Goal: Task Accomplishment & Management: Complete application form

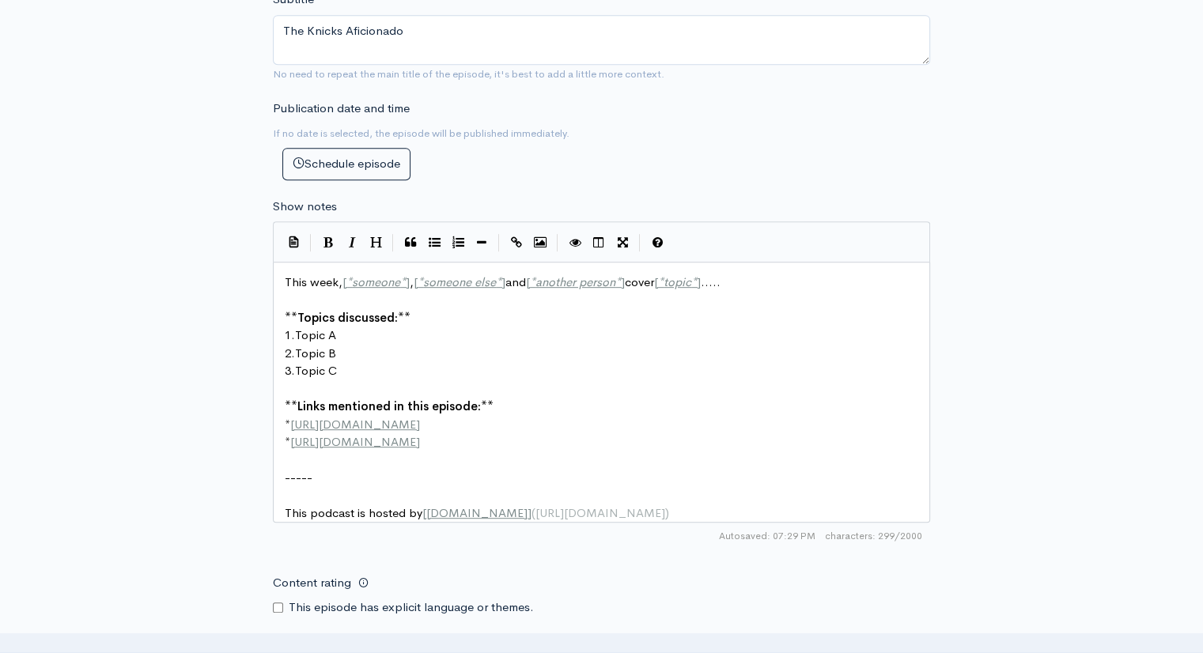
scroll to position [6, 0]
click at [402, 279] on span "*" at bounding box center [403, 281] width 6 height 15
type textarea "[PERSON_NAME]"
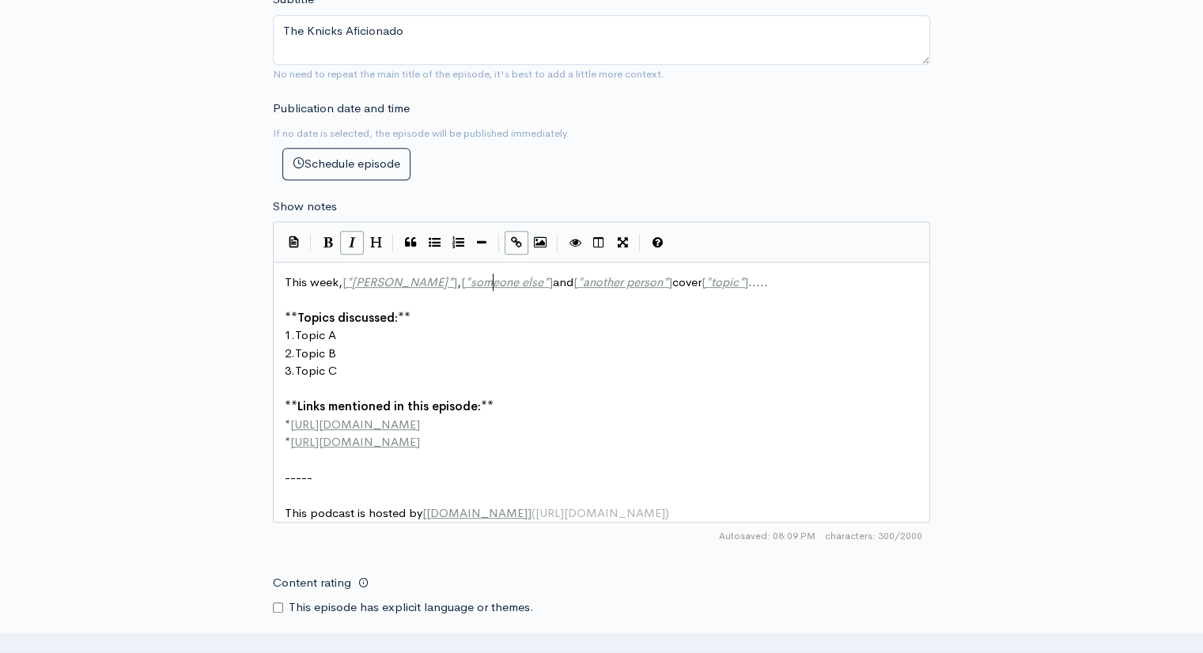
click at [543, 279] on span "*" at bounding box center [546, 281] width 6 height 15
type textarea "[PERSON_NAME]"
click at [686, 282] on span "*" at bounding box center [689, 281] width 6 height 15
type textarea "[PERSON_NAME]"
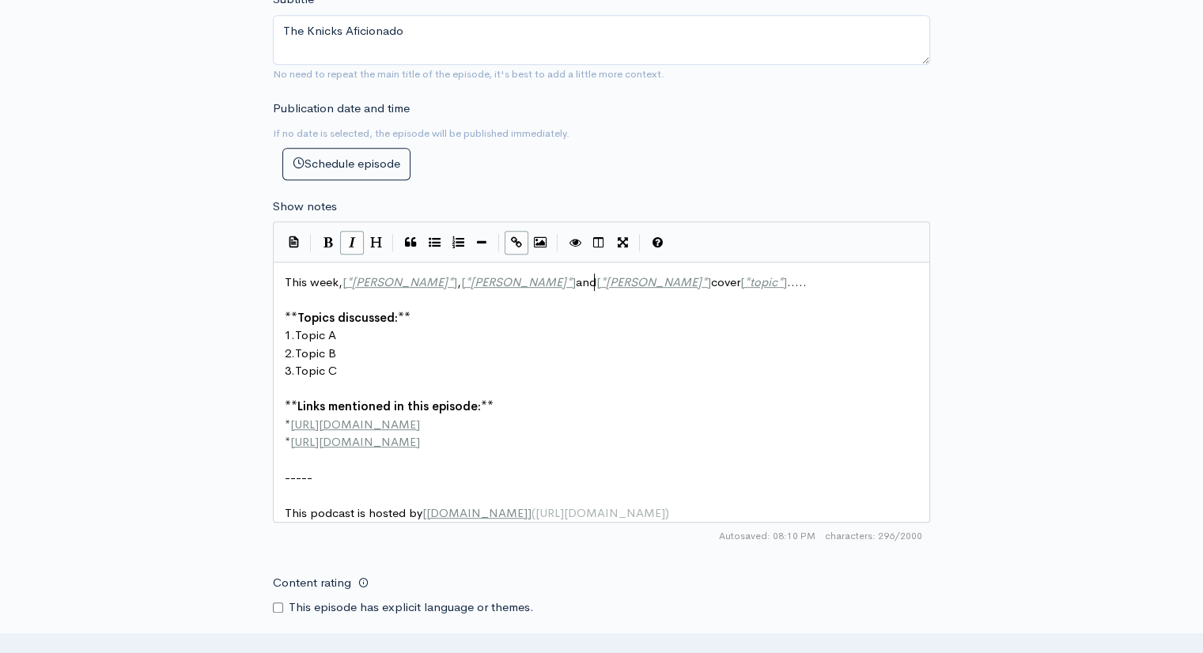
scroll to position [6, 60]
click at [777, 281] on span "*" at bounding box center [780, 281] width 6 height 15
type textarea "Basketball past and present"
click at [354, 340] on pre "1. Topic A" at bounding box center [608, 336] width 652 height 18
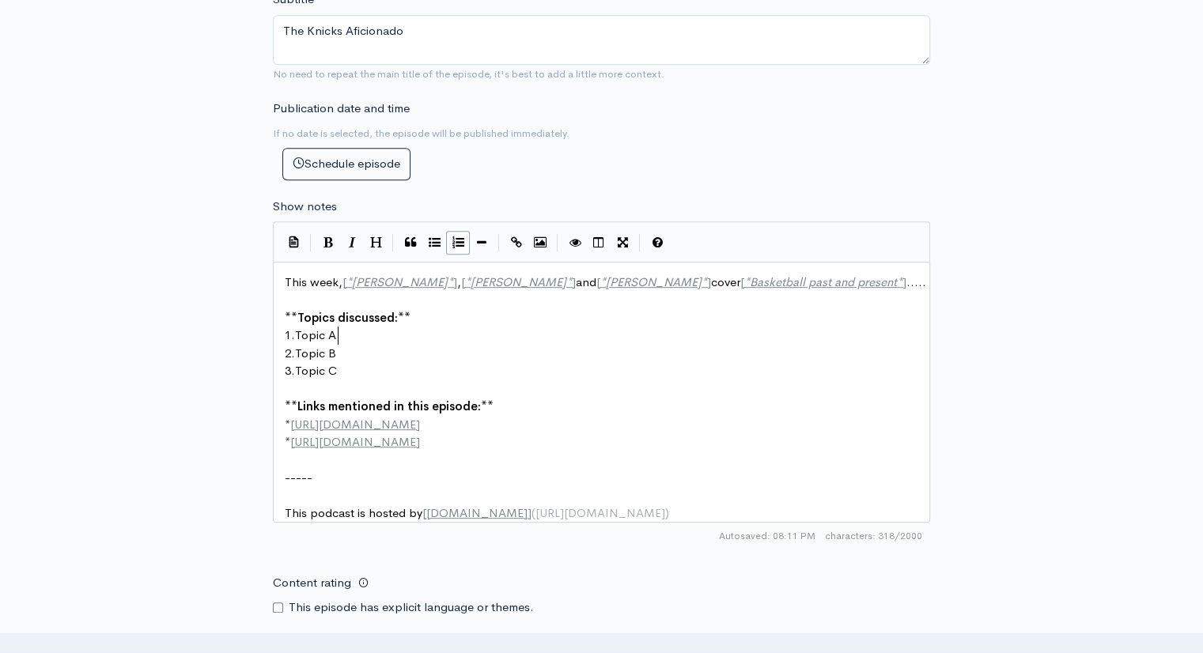
scroll to position [6, 6]
type textarea "-Yankees / Blue Jays"
click at [342, 346] on pre "2. Topic B" at bounding box center [608, 354] width 652 height 18
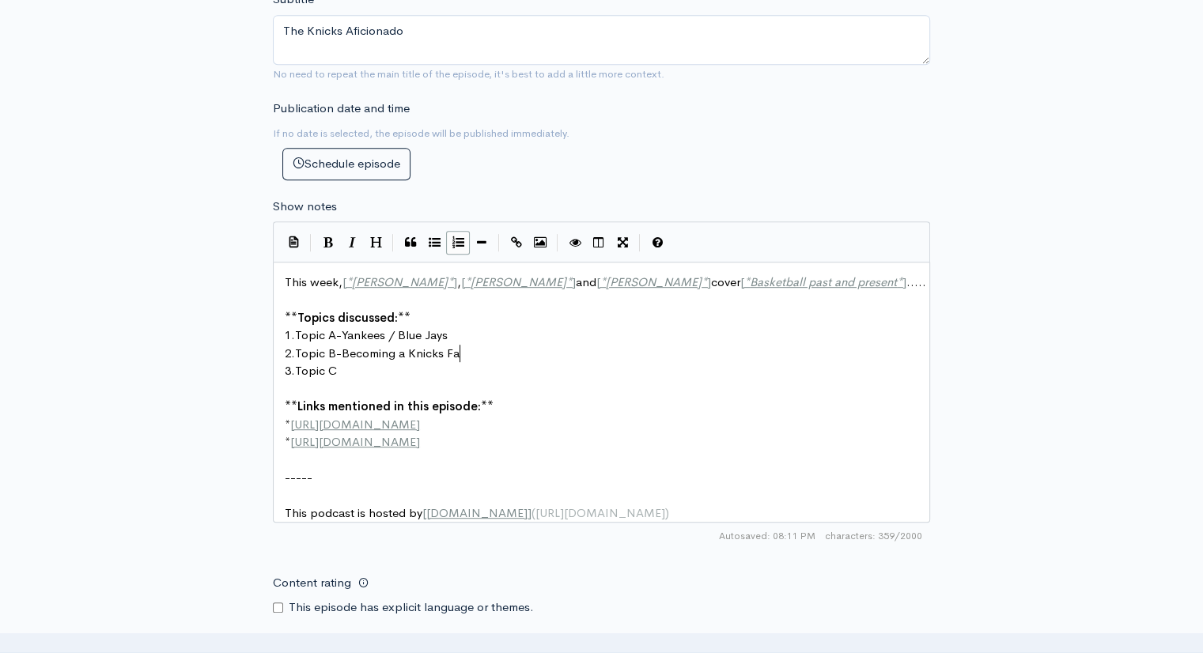
type textarea "-Becoming a Knicks Fan"
click at [342, 371] on pre "3. Topic C" at bounding box center [608, 371] width 652 height 18
type textarea "-The State of The Knicks"
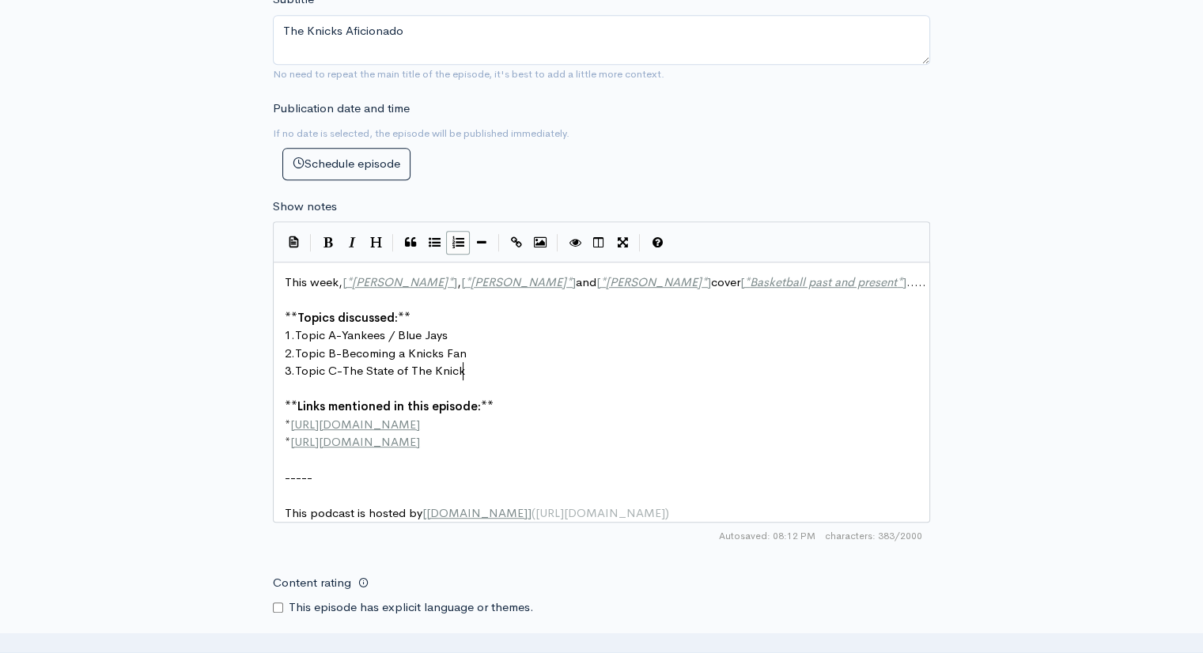
scroll to position [6, 129]
click at [294, 292] on pre "​" at bounding box center [608, 300] width 652 height 18
type textarea "we will disci"
type textarea "uss the Yankees ans"
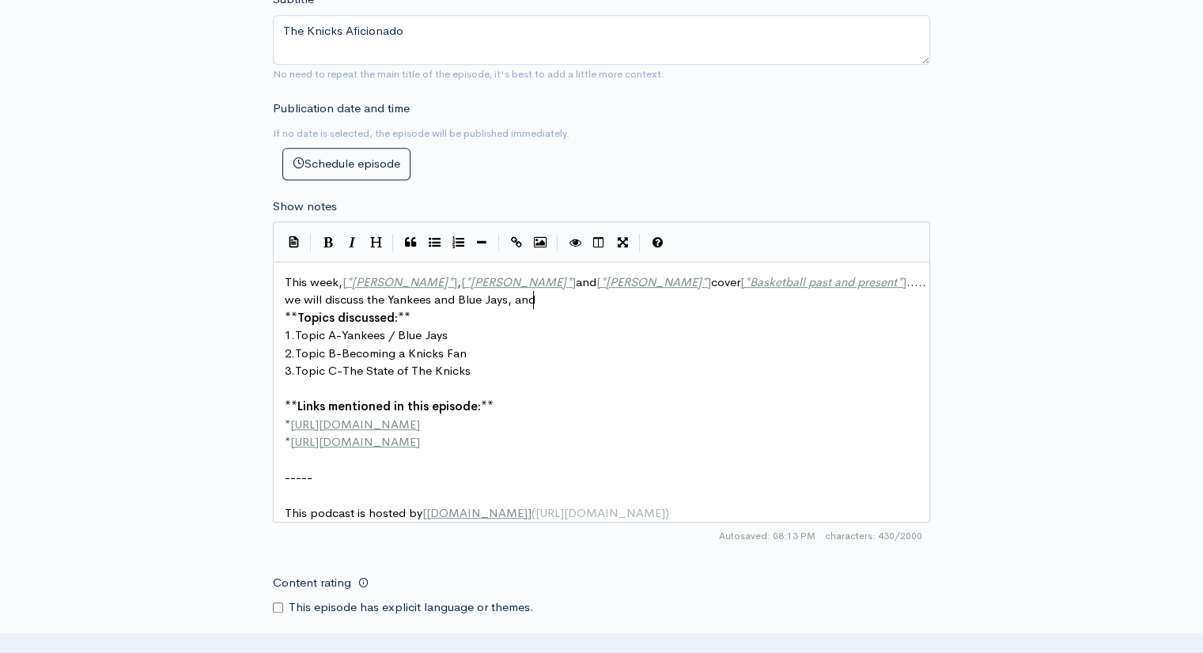
scroll to position [6, 89]
type textarea "d Blue Jays, and q"
type textarea "we will hac"
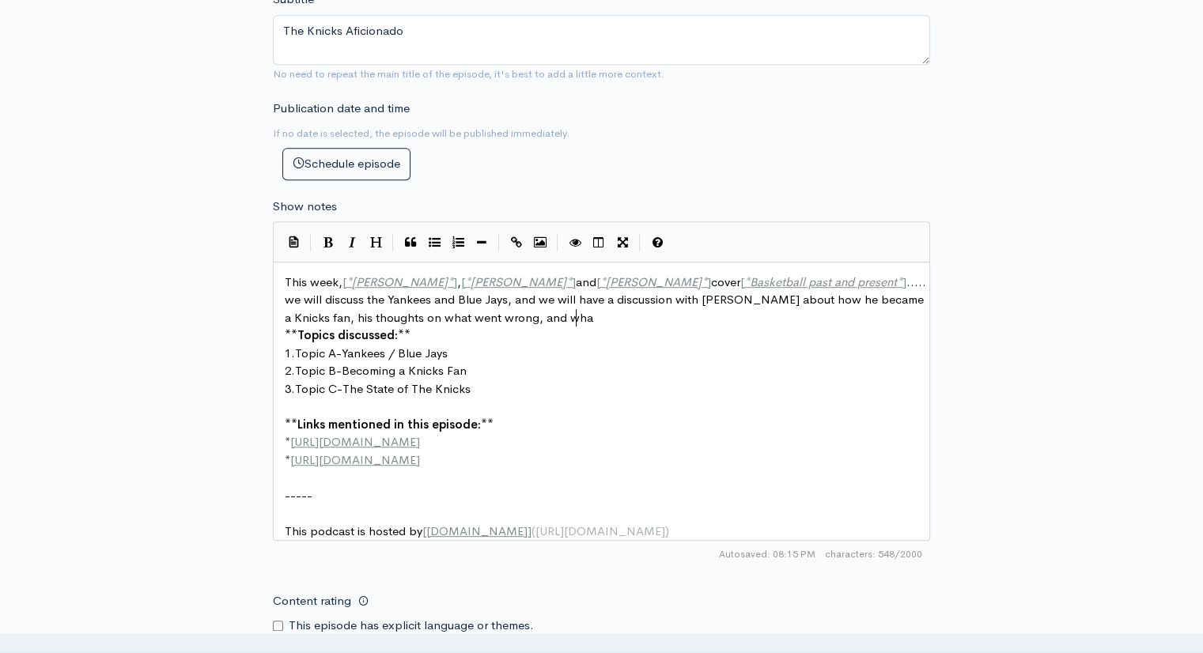
scroll to position [6, 603]
type textarea "ve a discussion with [PERSON_NAME] about how he became a Knicks fan, his though…"
click at [577, 316] on span "we will discuss the Yankees and Blue Jays, and we will have a discussion with […" at bounding box center [606, 308] width 642 height 33
click at [579, 316] on span "we will discuss the Yankees and Blue Jays, and we will have a discussion with […" at bounding box center [606, 308] width 642 height 33
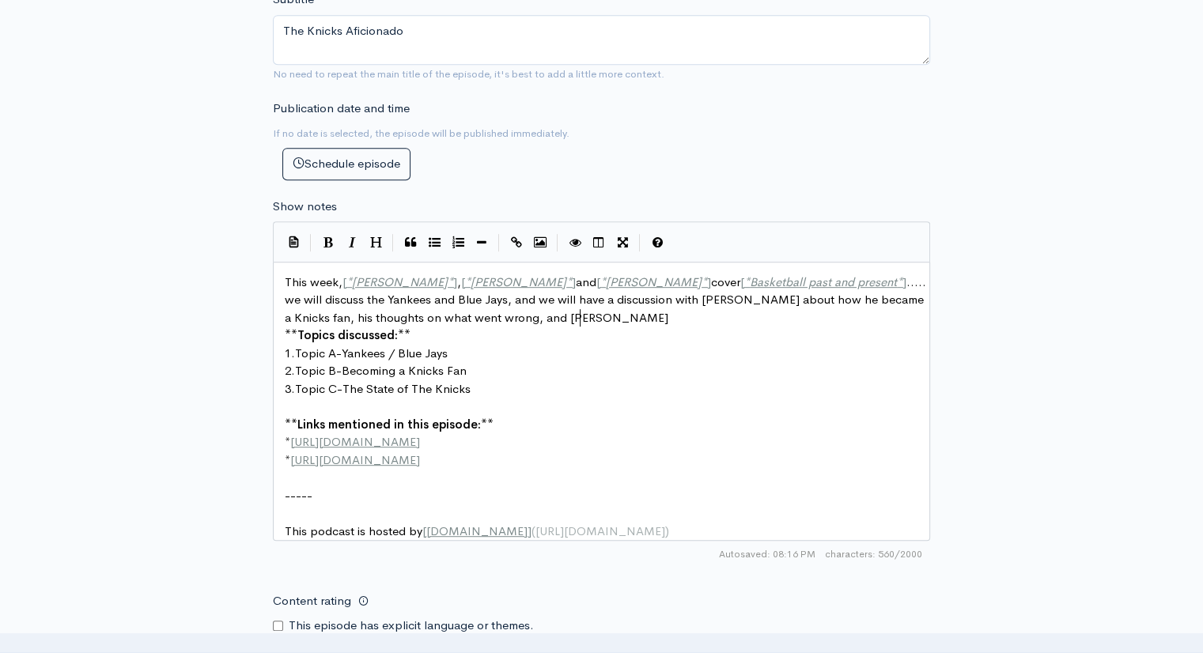
scroll to position [6, 3]
click at [649, 327] on pre "** Topics discussed: **" at bounding box center [608, 336] width 652 height 18
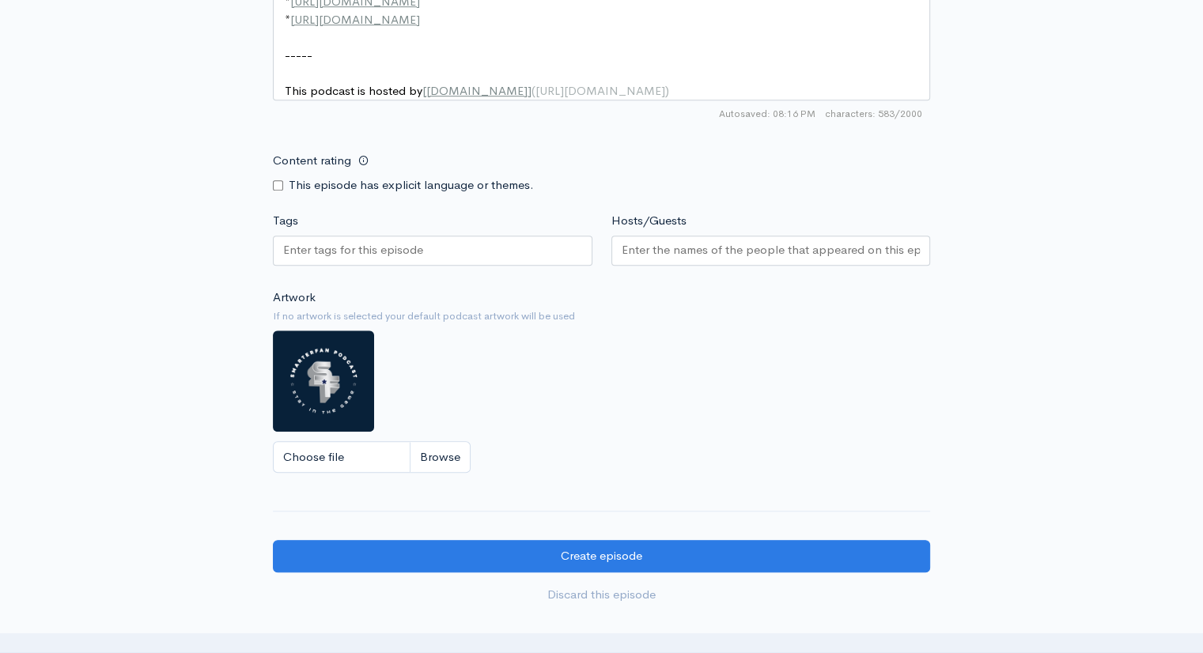
scroll to position [1193, 0]
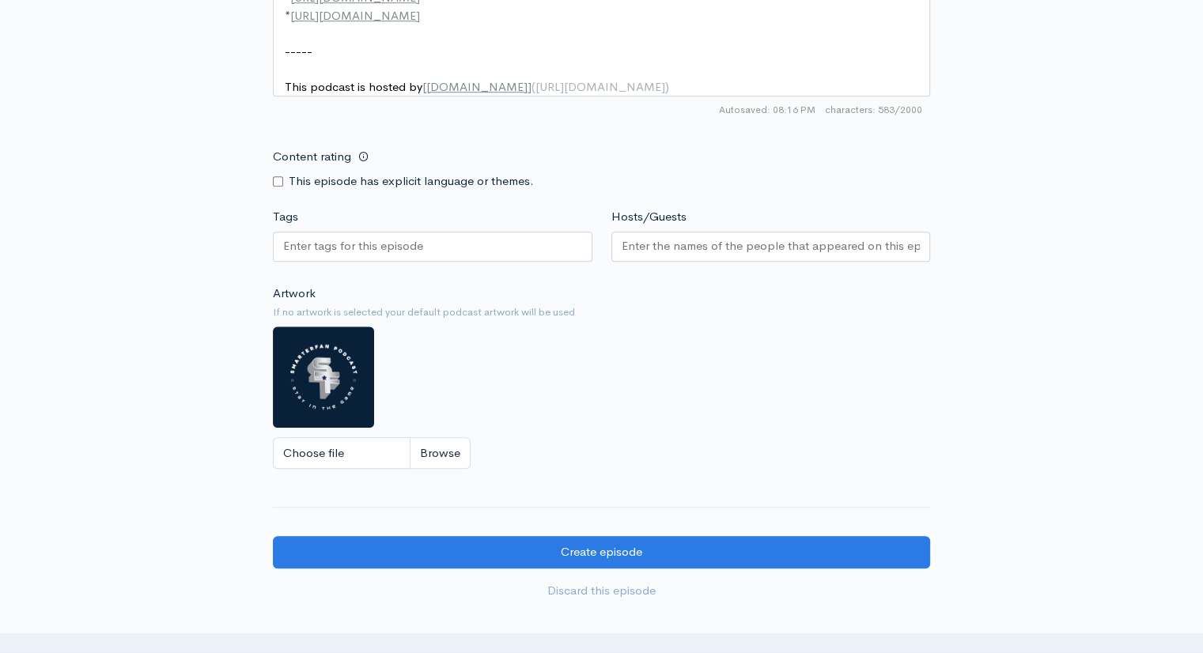
type textarea "will do moving forward"
click at [653, 251] on input "Hosts/Guests" at bounding box center [771, 246] width 299 height 18
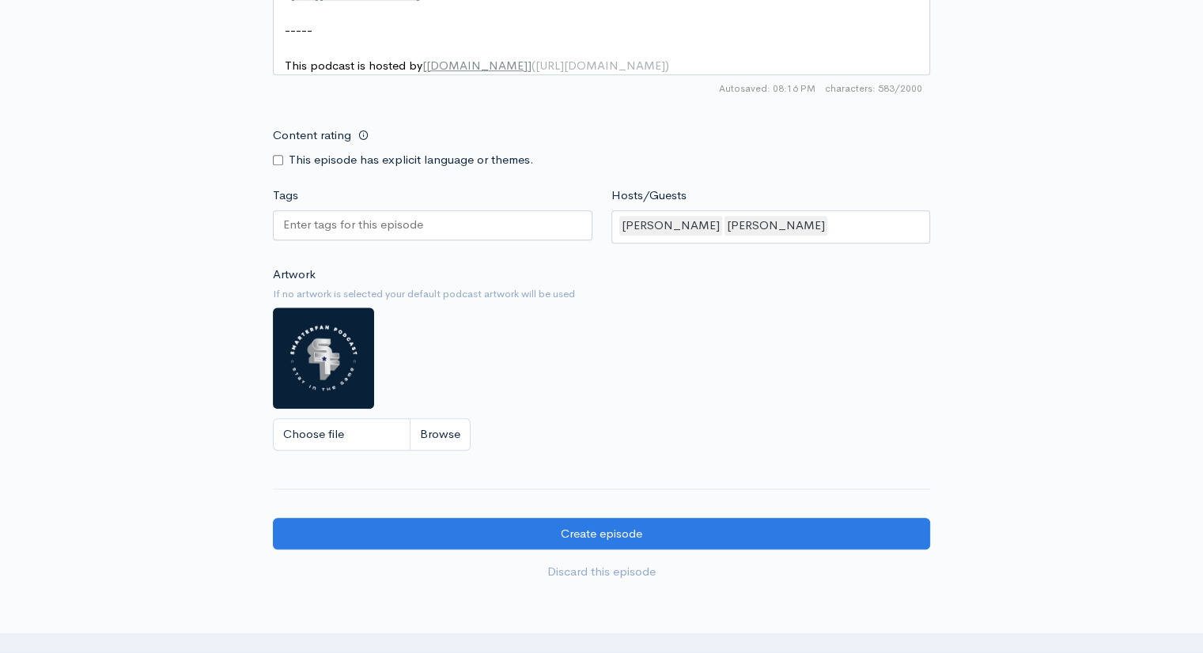
scroll to position [1250, 0]
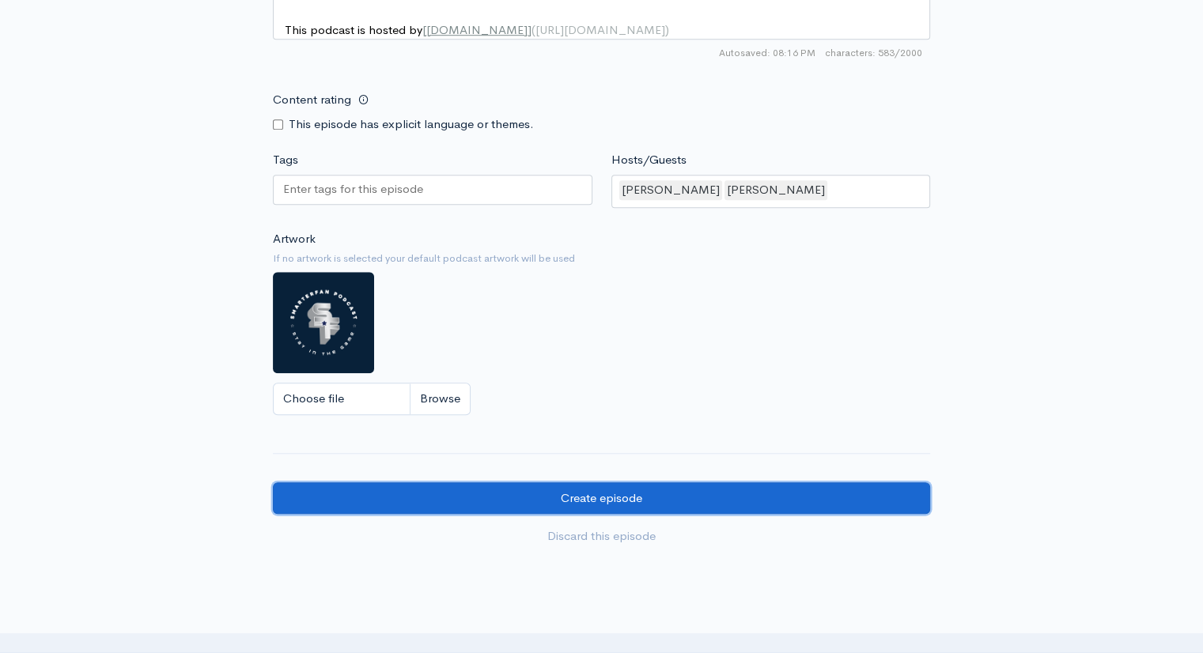
click at [608, 510] on input "Create episode" at bounding box center [601, 498] width 657 height 32
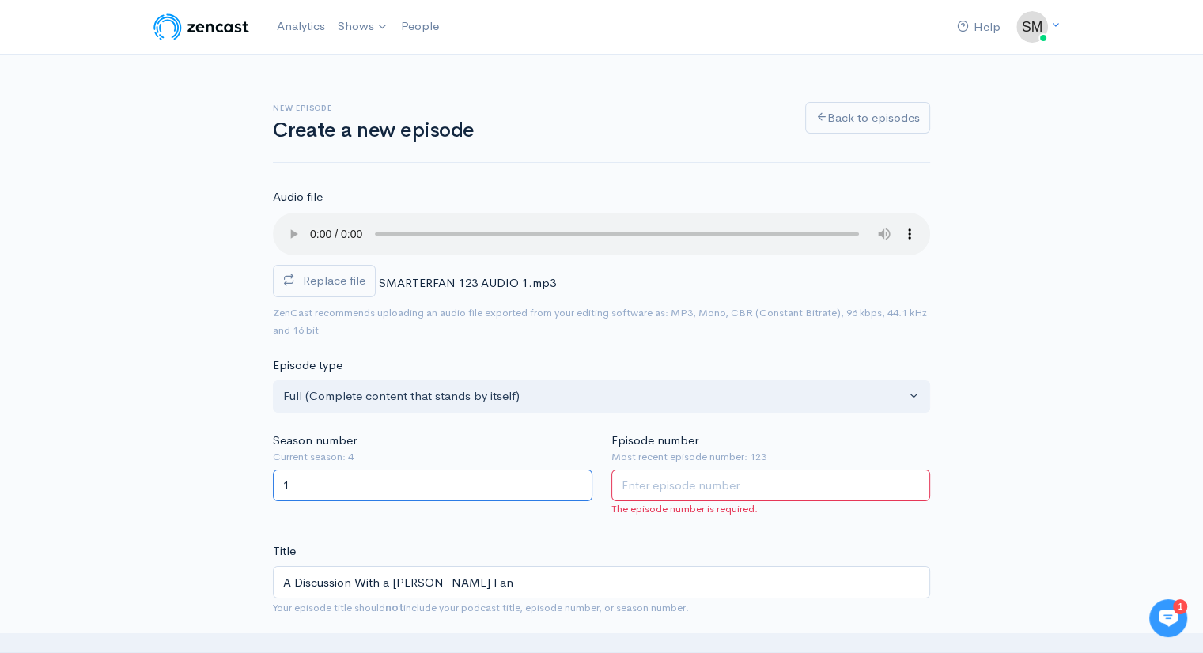
click at [576, 482] on input "1" at bounding box center [432, 486] width 319 height 32
click at [574, 481] on input "2" at bounding box center [432, 486] width 319 height 32
click at [575, 480] on input "3" at bounding box center [432, 486] width 319 height 32
type input "4"
click at [575, 480] on input "4" at bounding box center [432, 486] width 319 height 32
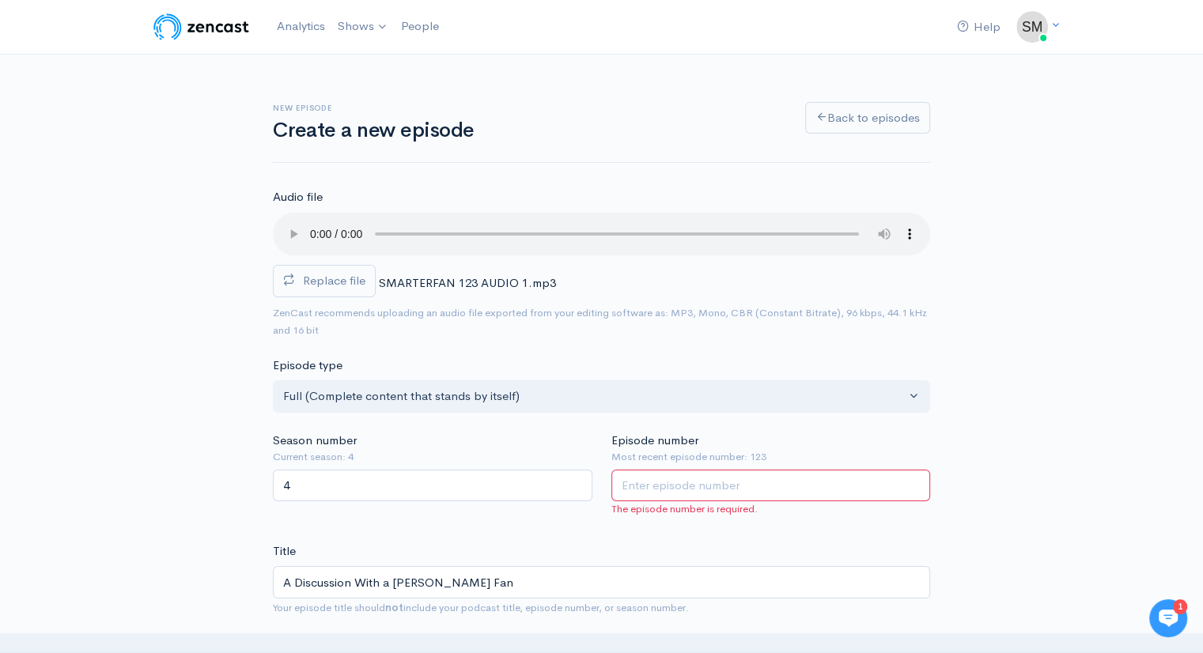
click at [701, 491] on input "Episode number" at bounding box center [770, 486] width 319 height 32
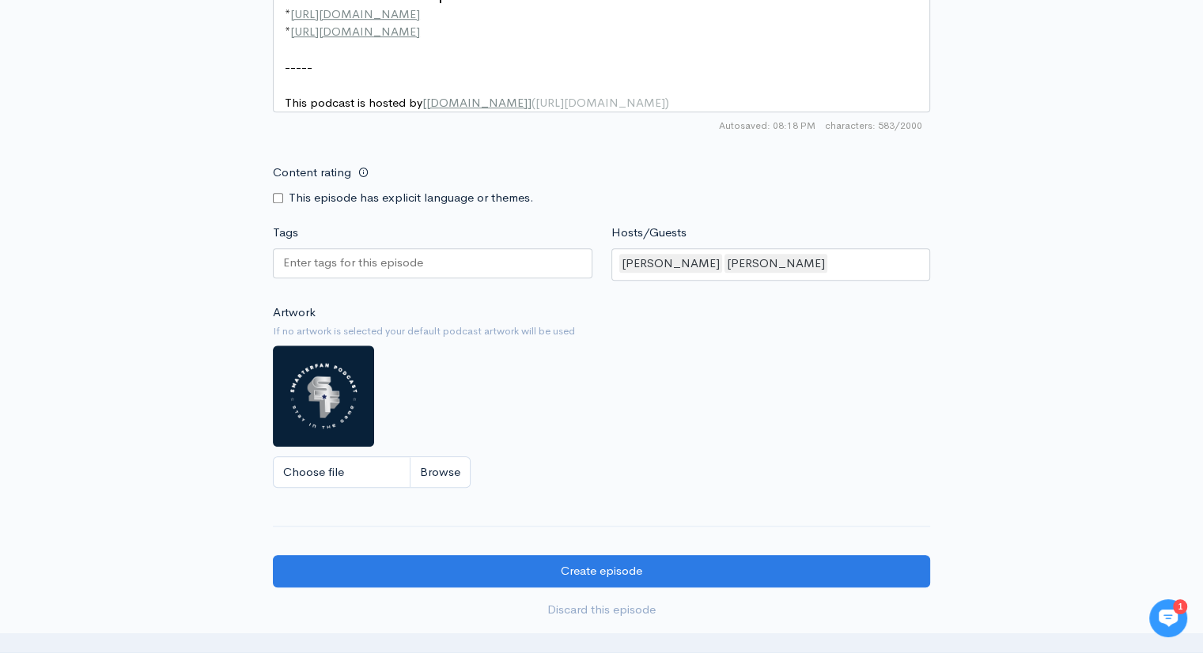
scroll to position [1164, 0]
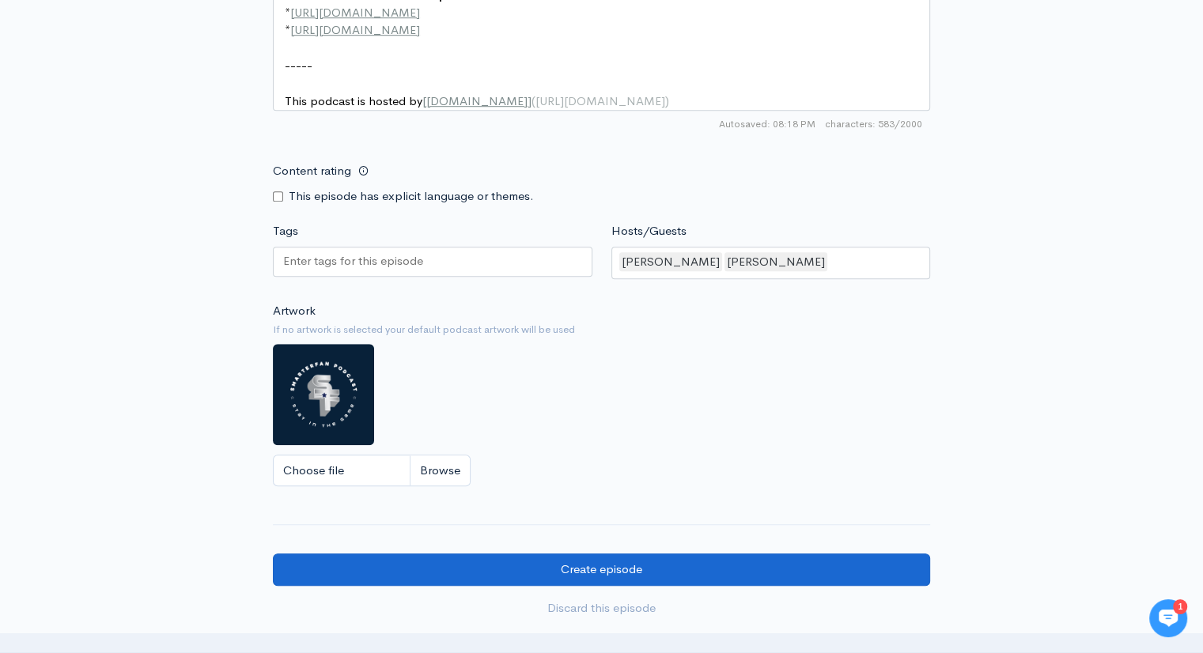
type input "124"
click at [615, 572] on input "Create episode" at bounding box center [601, 570] width 657 height 32
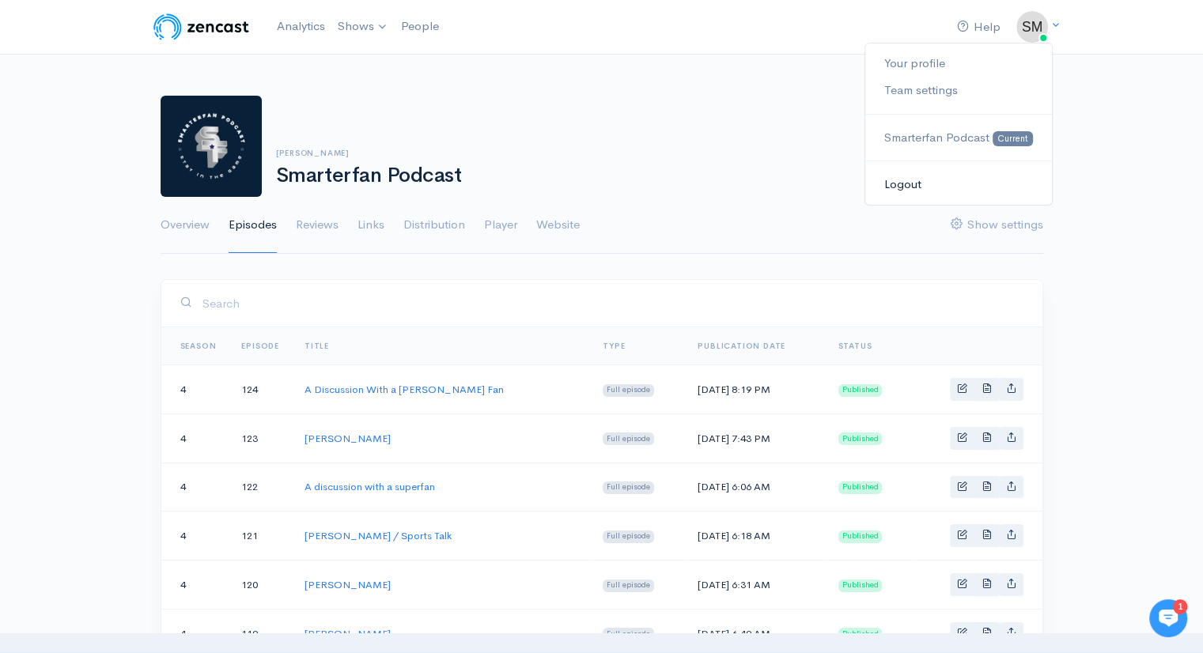
click at [908, 184] on link "Logout" at bounding box center [958, 185] width 186 height 28
